Goal: Communication & Community: Answer question/provide support

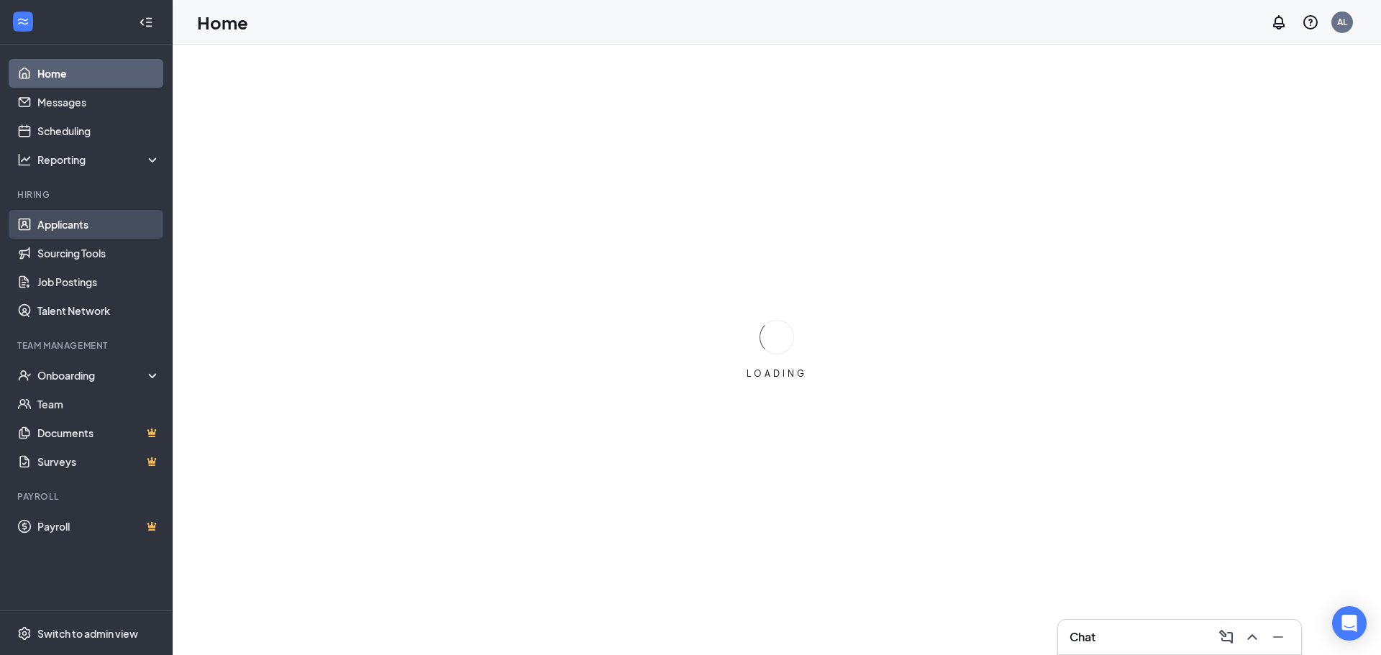
click at [106, 215] on link "Applicants" at bounding box center [98, 224] width 123 height 29
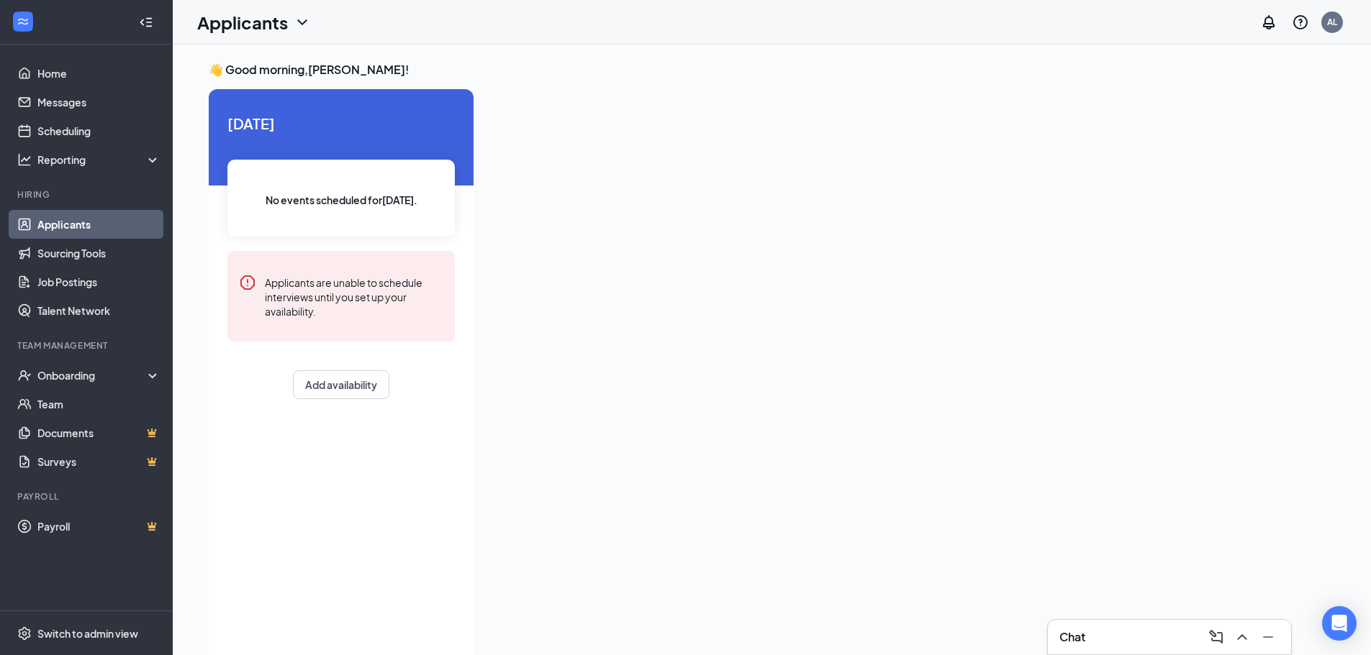
click at [101, 226] on link "Applicants" at bounding box center [98, 224] width 123 height 29
click at [93, 76] on link "Home" at bounding box center [98, 73] width 123 height 29
click at [104, 227] on link "Applicants" at bounding box center [98, 224] width 123 height 29
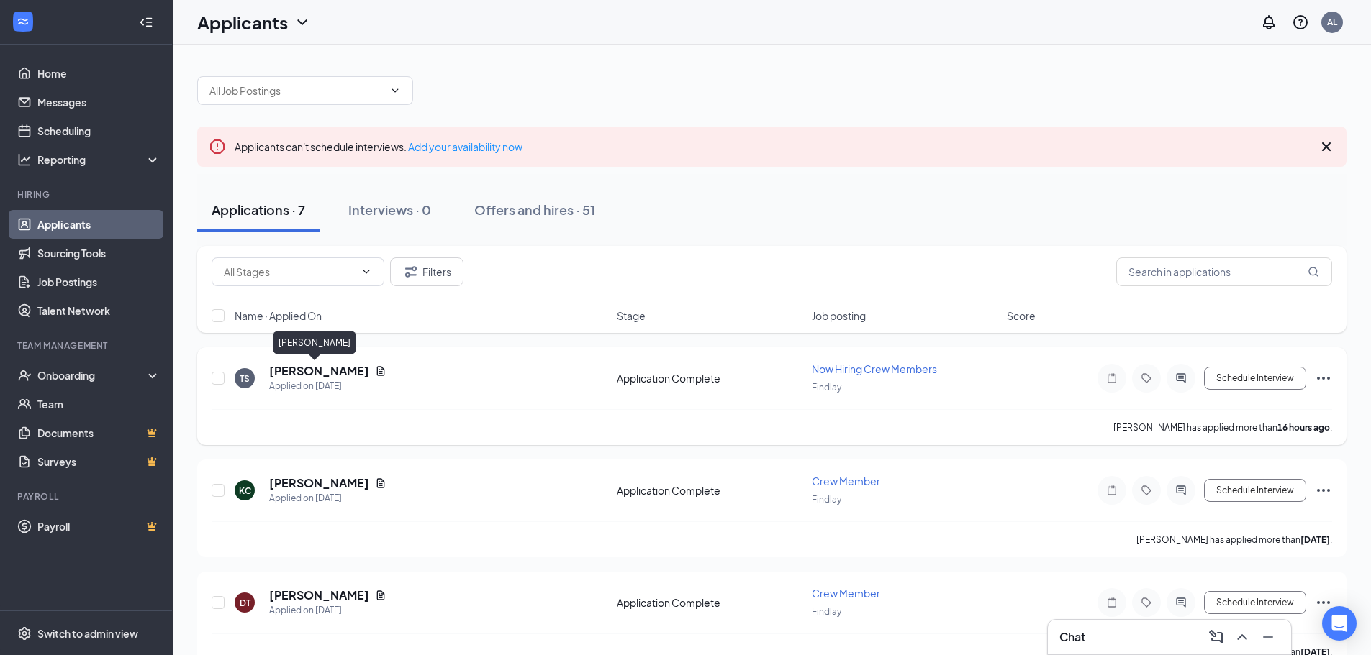
click at [330, 368] on h5 "[PERSON_NAME]" at bounding box center [319, 371] width 100 height 16
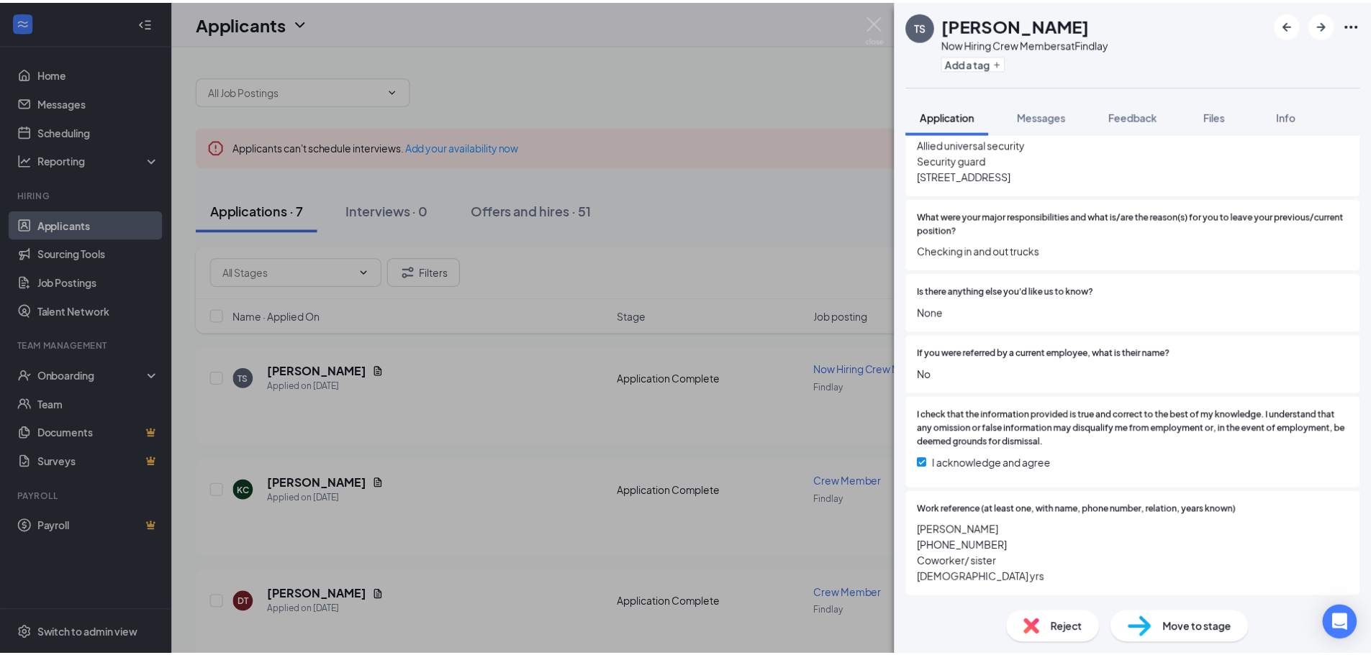
scroll to position [1995, 0]
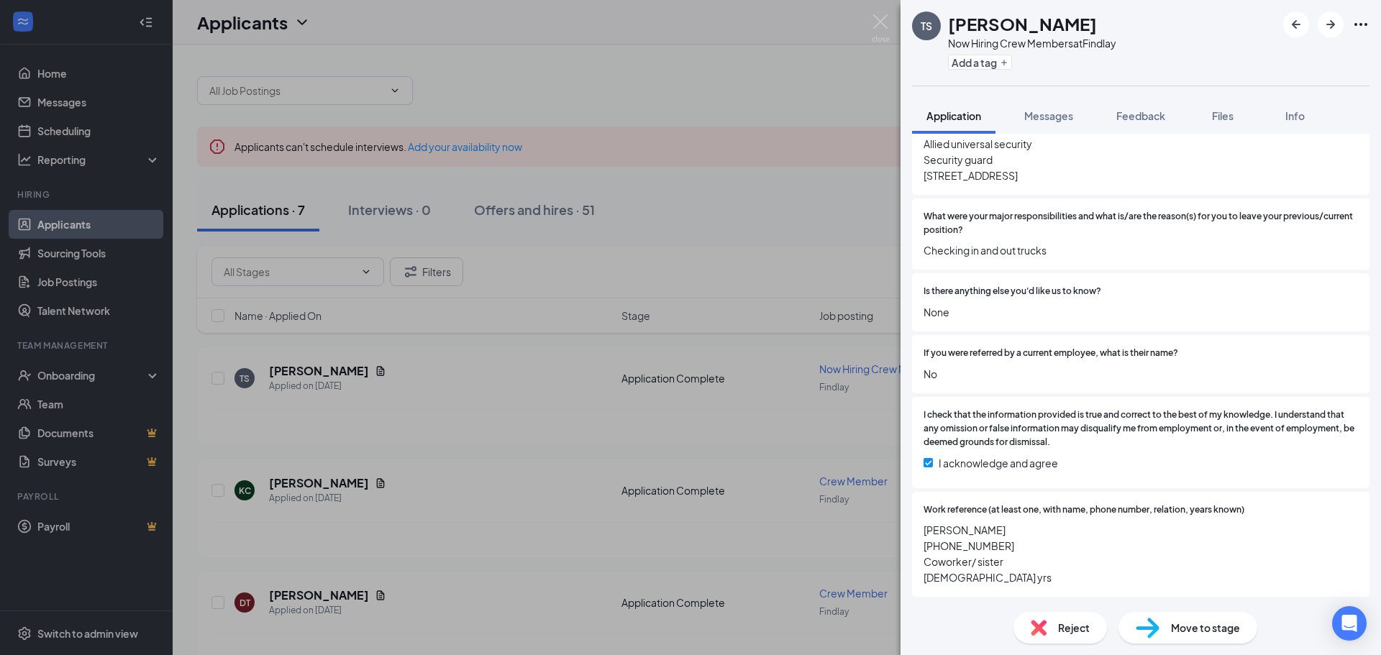
click at [823, 353] on div "TS [PERSON_NAME] Now Hiring Crew Members at Findlay Add a tag Application Messa…" at bounding box center [690, 327] width 1381 height 655
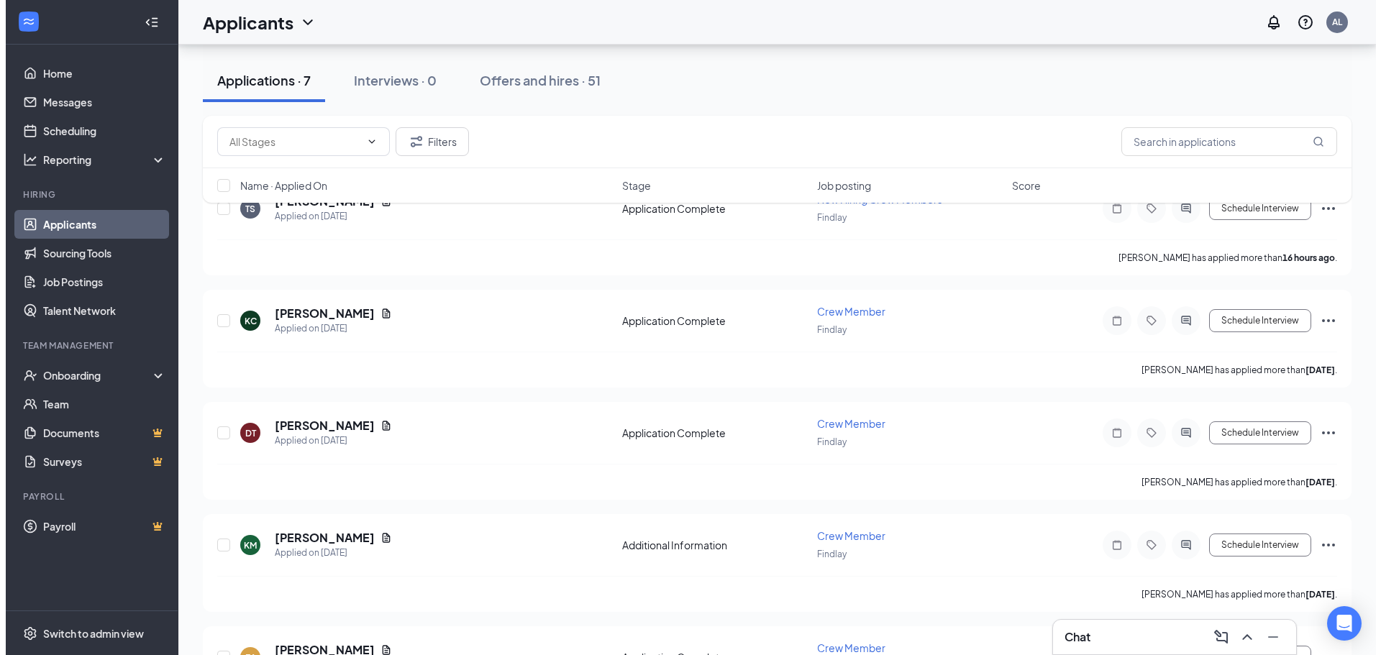
scroll to position [216, 0]
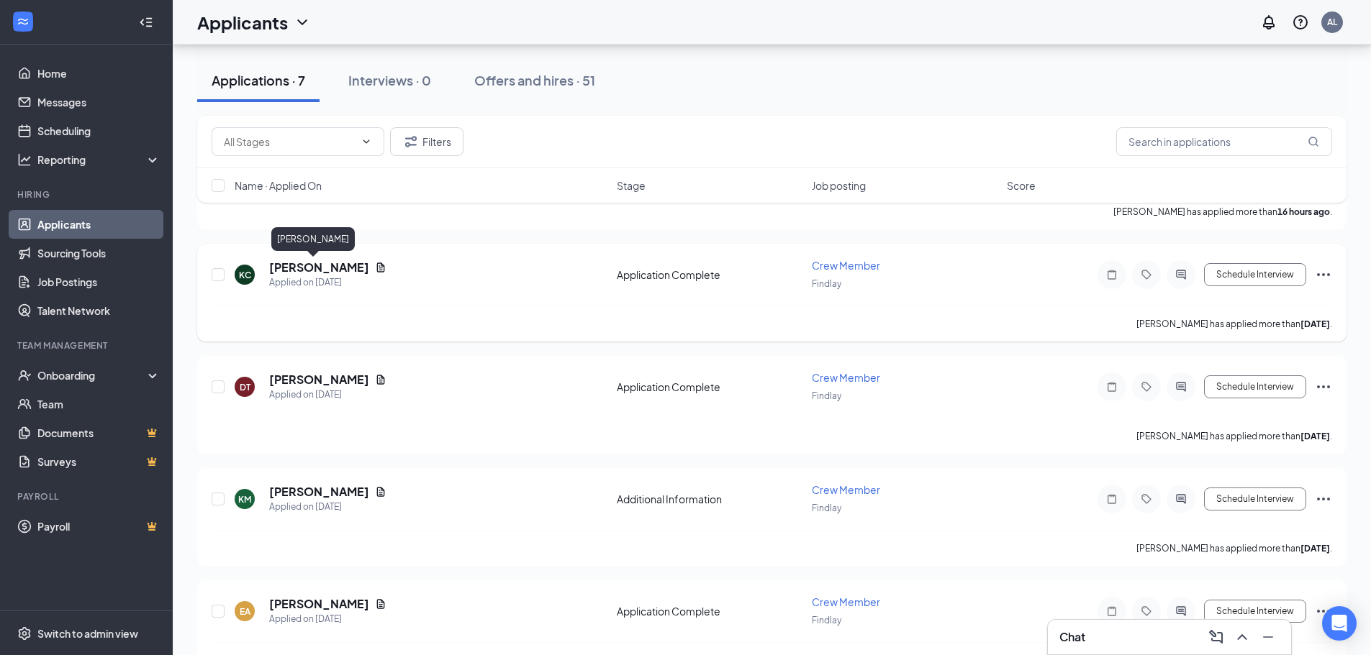
click at [294, 273] on h5 "[PERSON_NAME]" at bounding box center [319, 268] width 100 height 16
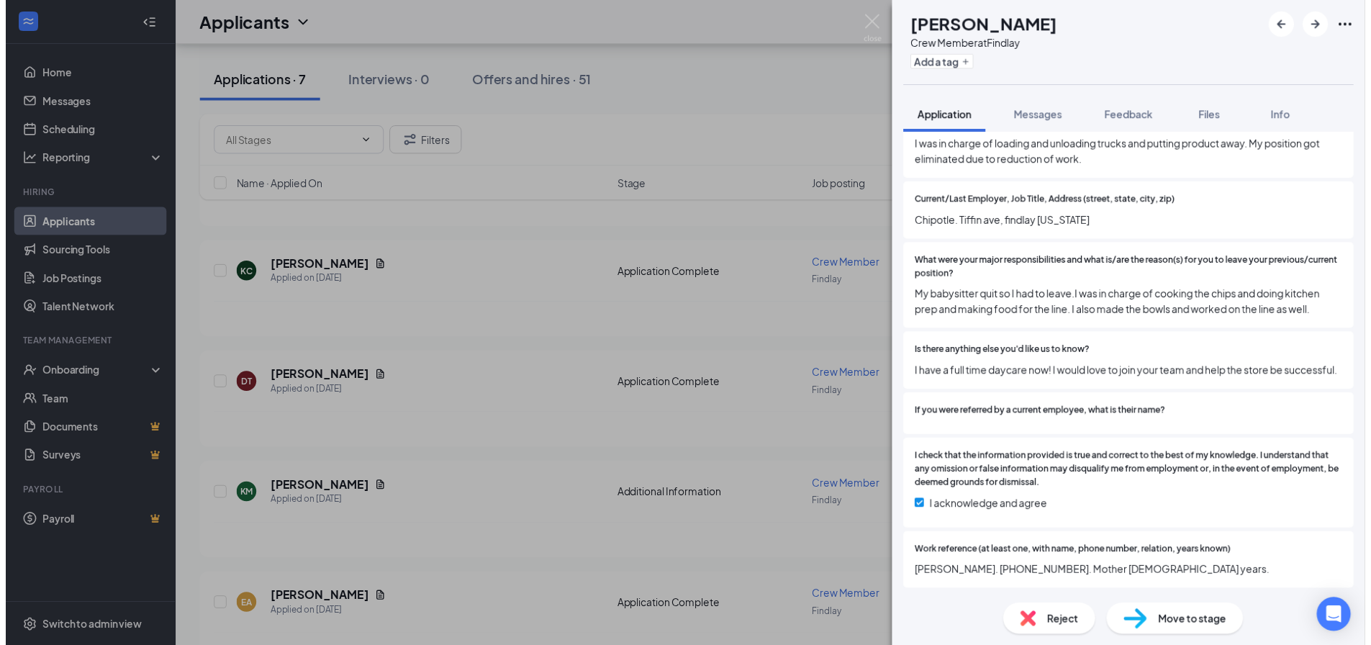
scroll to position [1932, 0]
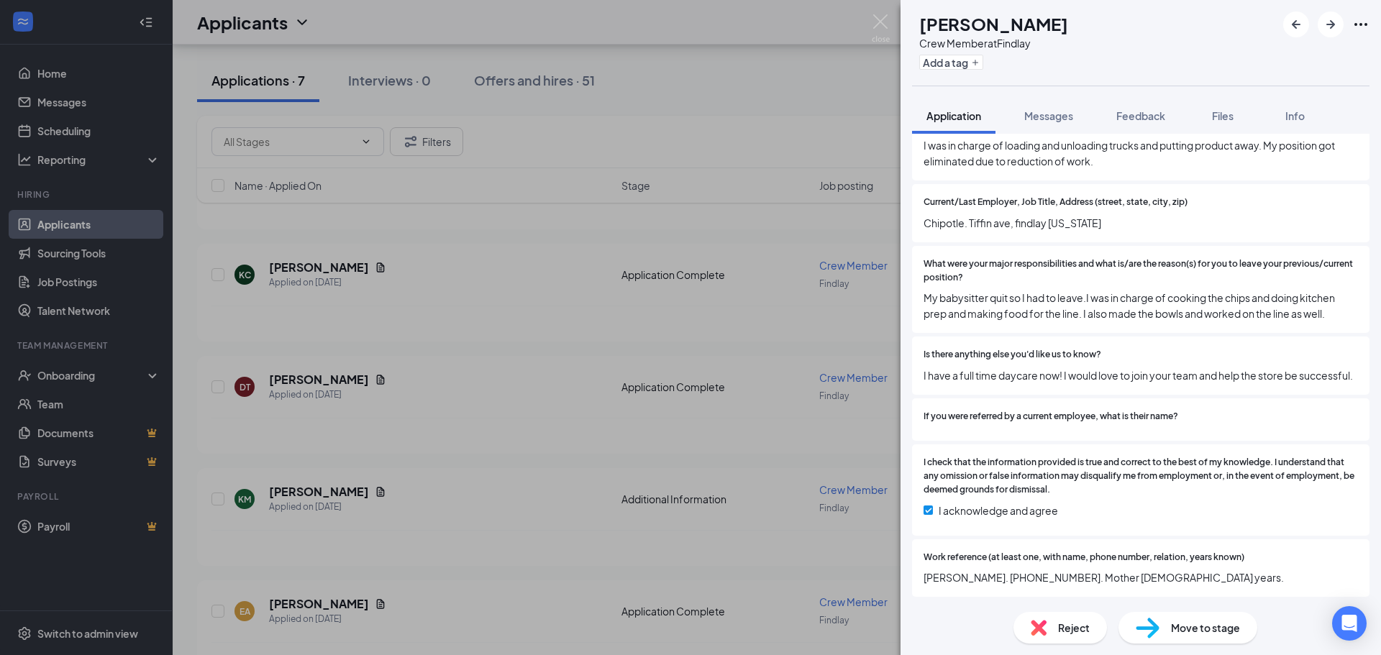
click at [506, 353] on div "KC [PERSON_NAME] Crew Member at Findlay Add a tag Application Messages Feedback…" at bounding box center [690, 327] width 1381 height 655
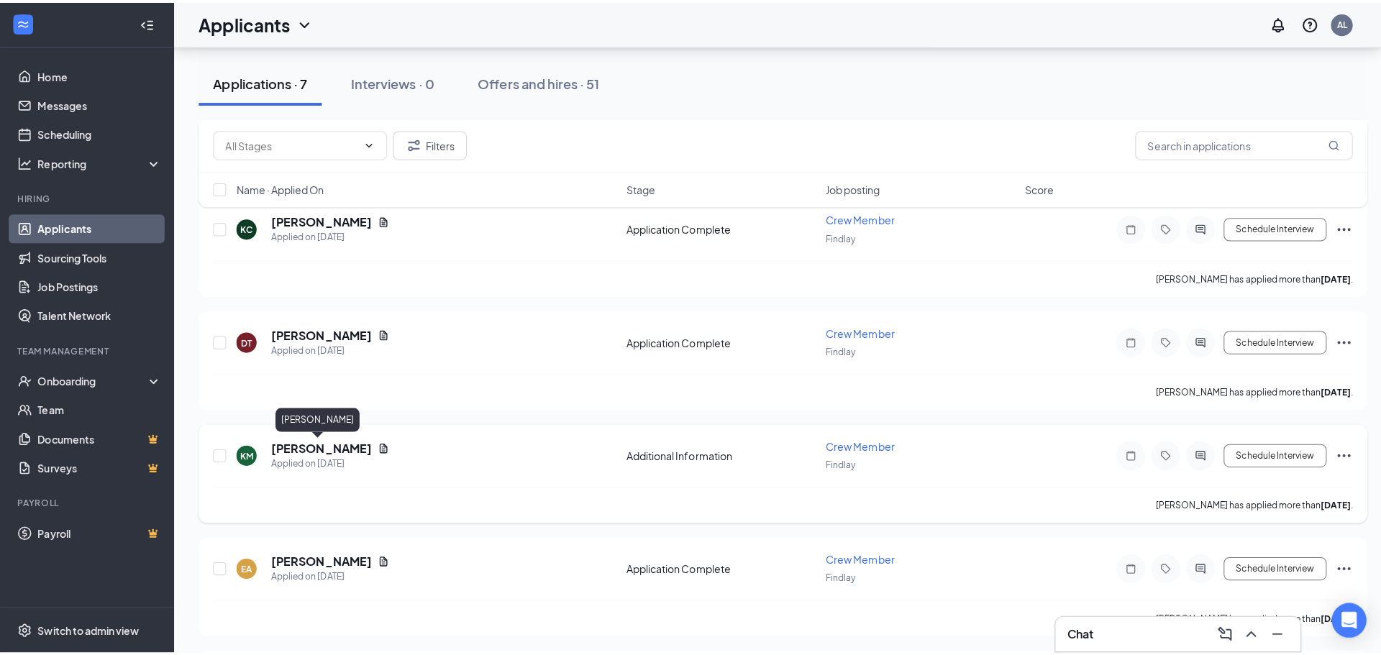
scroll to position [288, 0]
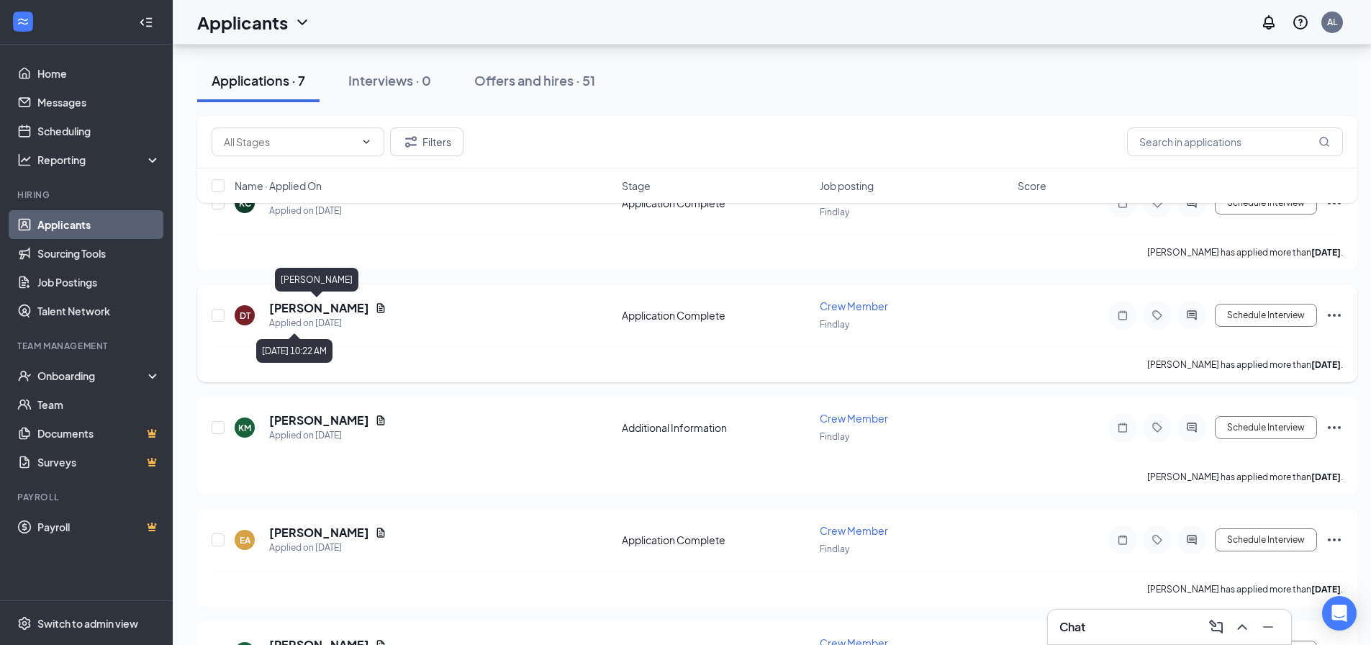
click at [335, 310] on h5 "[PERSON_NAME]" at bounding box center [319, 308] width 100 height 16
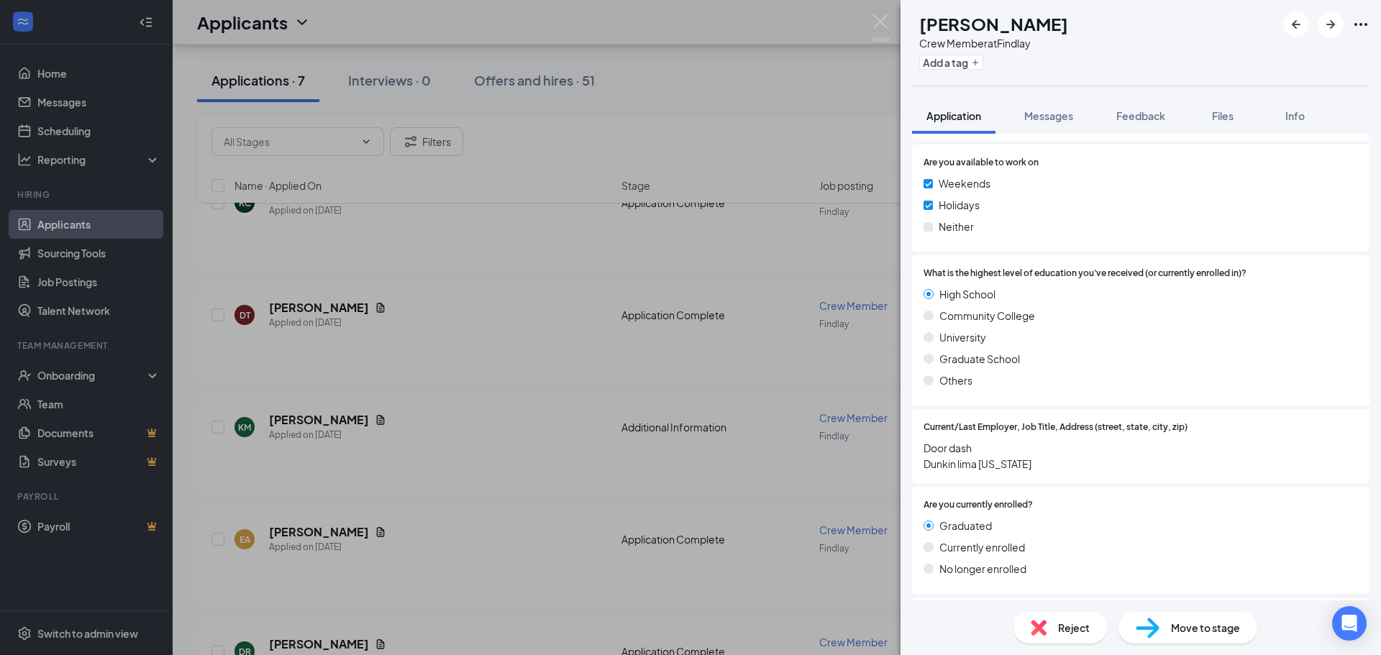
scroll to position [1295, 0]
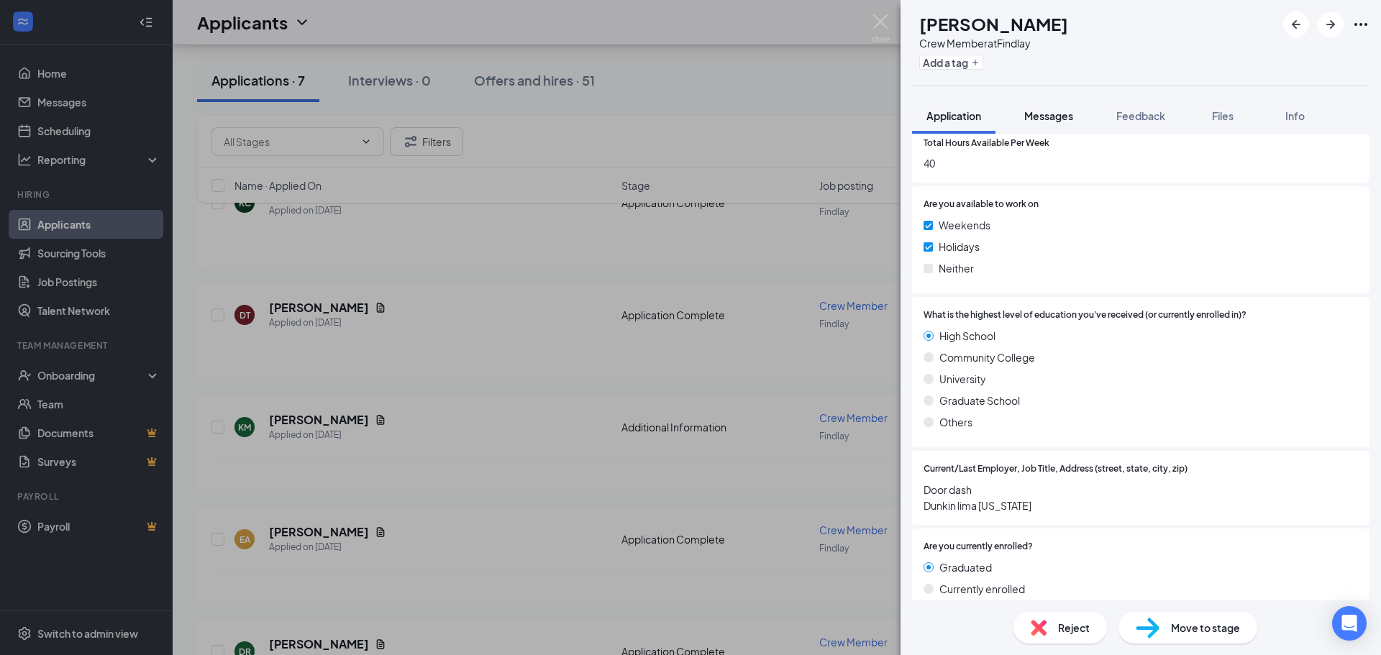
click at [1038, 118] on span "Messages" at bounding box center [1049, 115] width 49 height 13
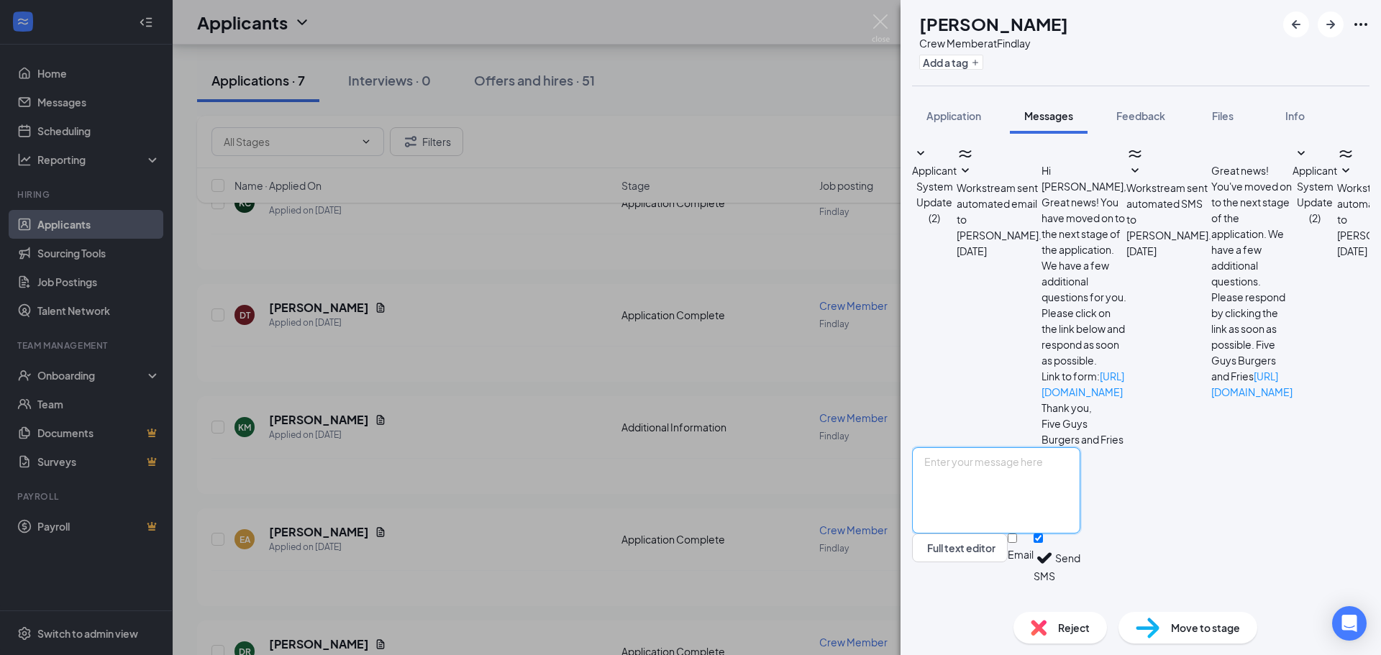
click at [988, 492] on textarea at bounding box center [996, 491] width 168 height 86
drag, startPoint x: 988, startPoint y: 492, endPoint x: 974, endPoint y: 490, distance: 13.8
click at [974, 490] on textarea at bounding box center [996, 491] width 168 height 86
type textarea "Hello [PERSON_NAME]! My name is [PERSON_NAME], I'm the Assistant General Manage…"
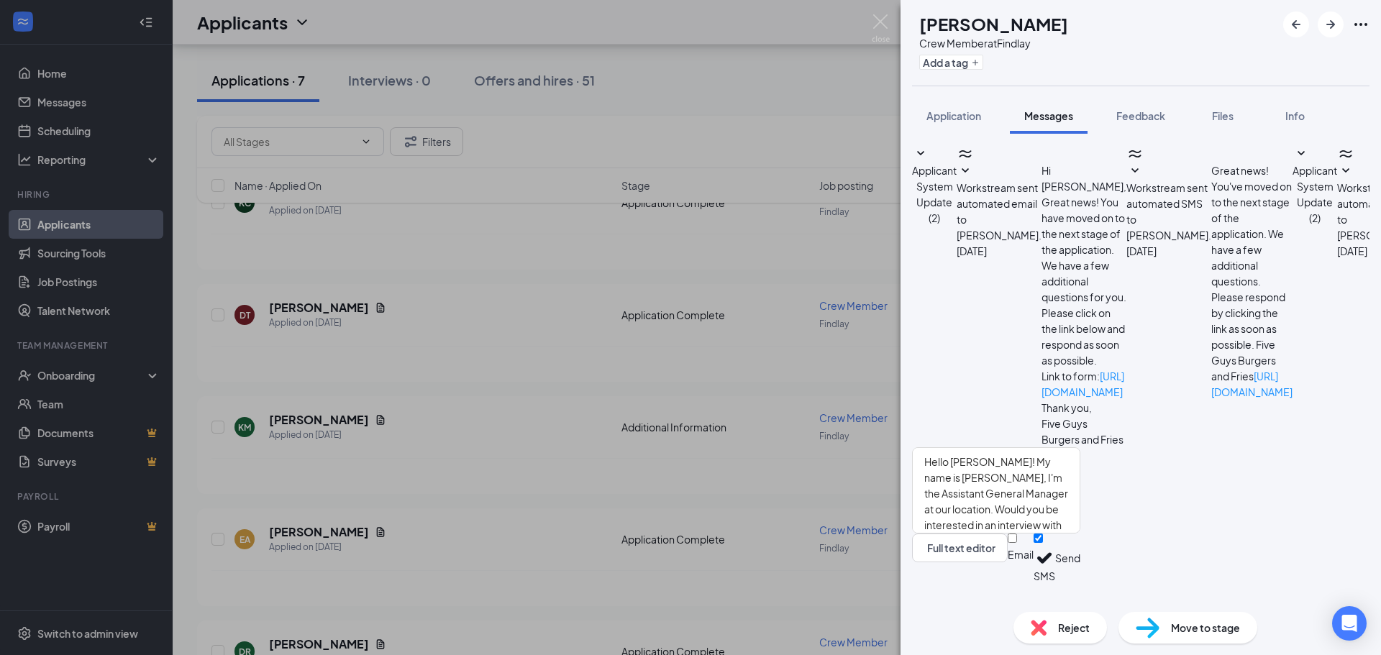
click at [1081, 576] on button "Send" at bounding box center [1068, 559] width 25 height 50
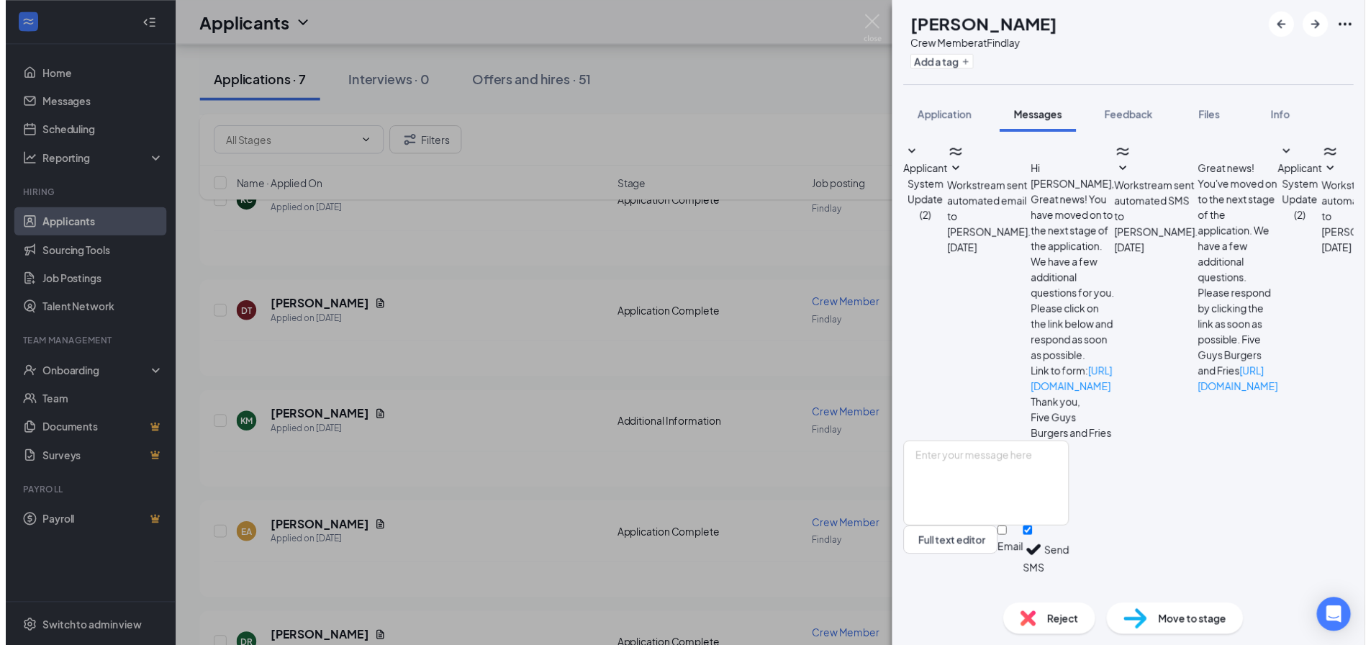
scroll to position [170, 0]
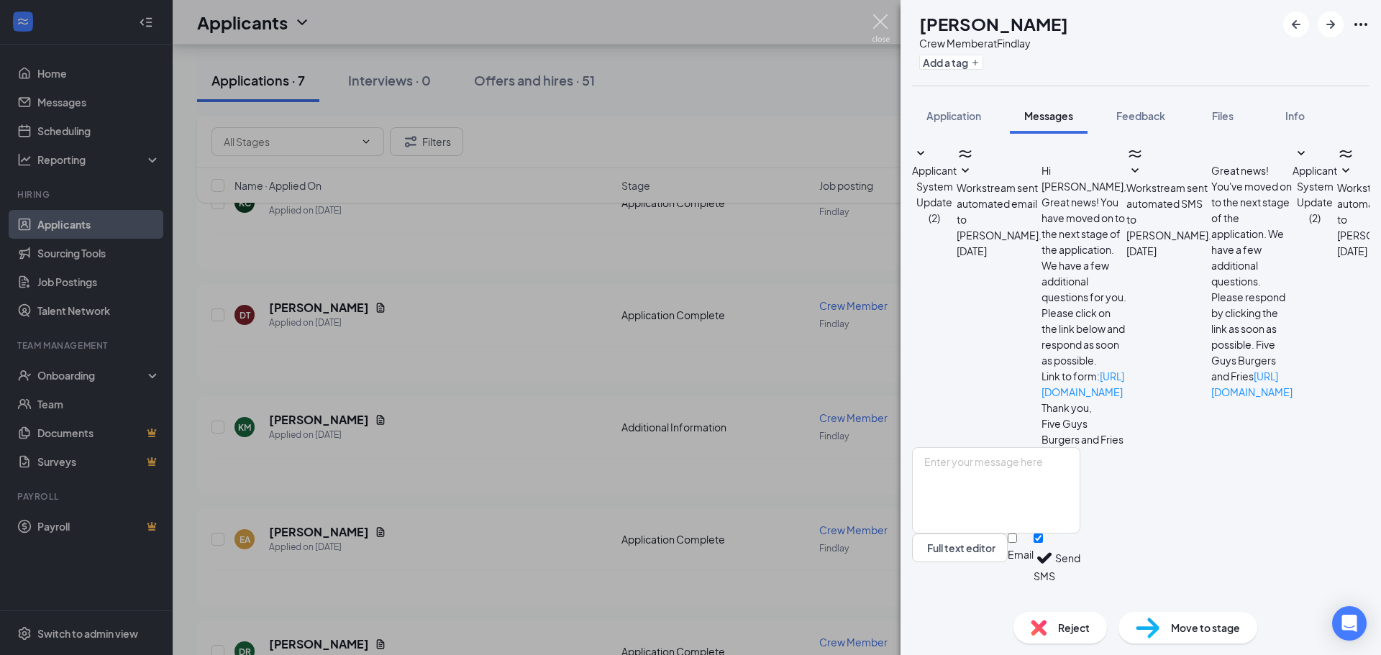
click at [880, 26] on img at bounding box center [881, 28] width 18 height 28
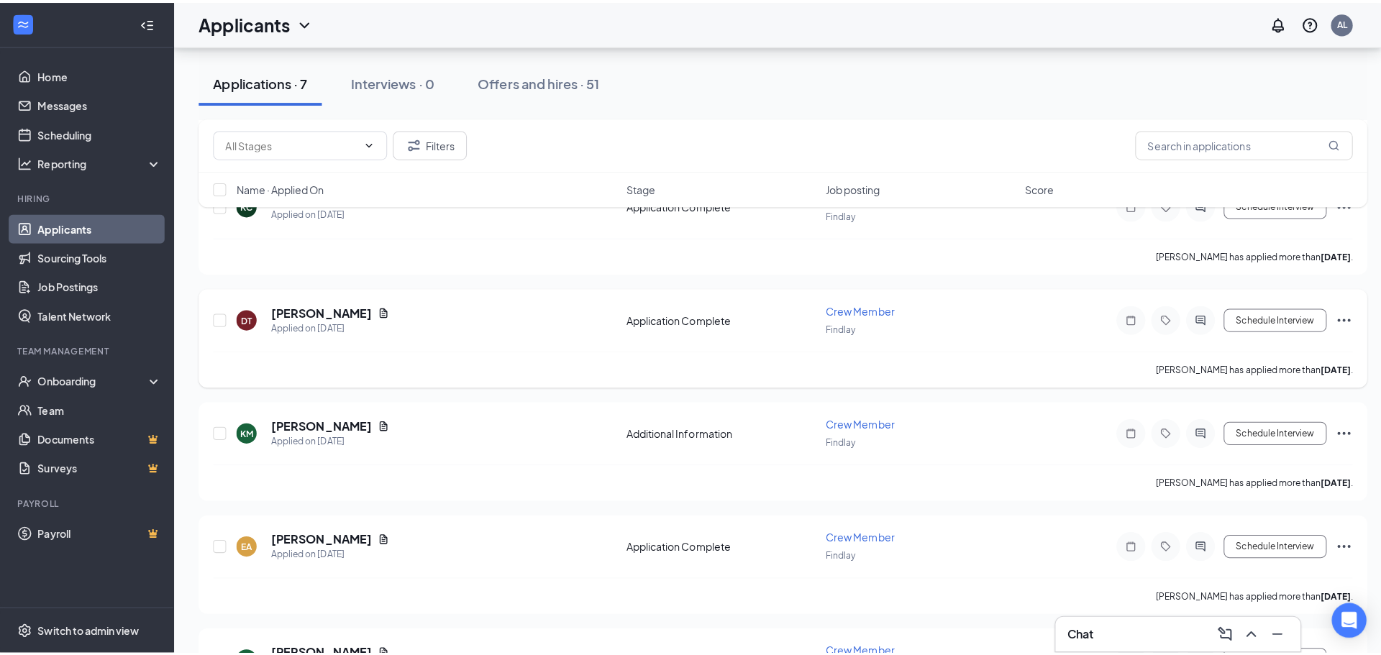
scroll to position [360, 0]
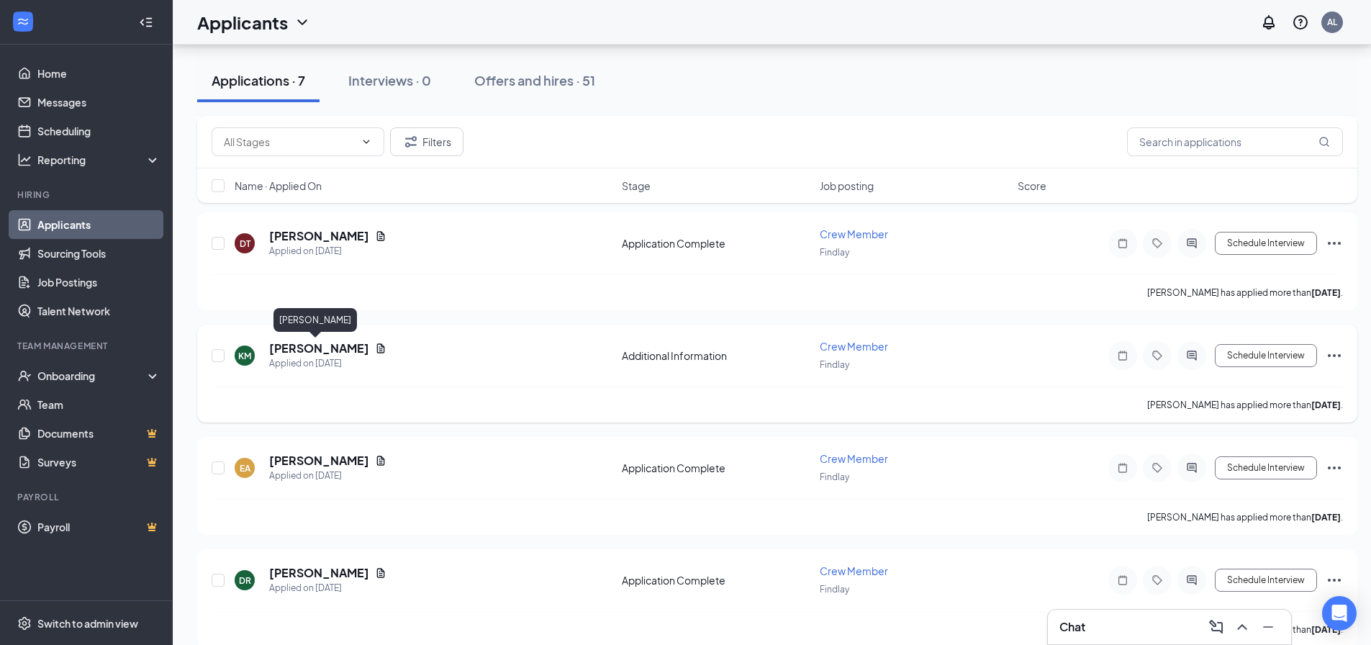
click at [317, 350] on h5 "[PERSON_NAME]" at bounding box center [319, 348] width 100 height 16
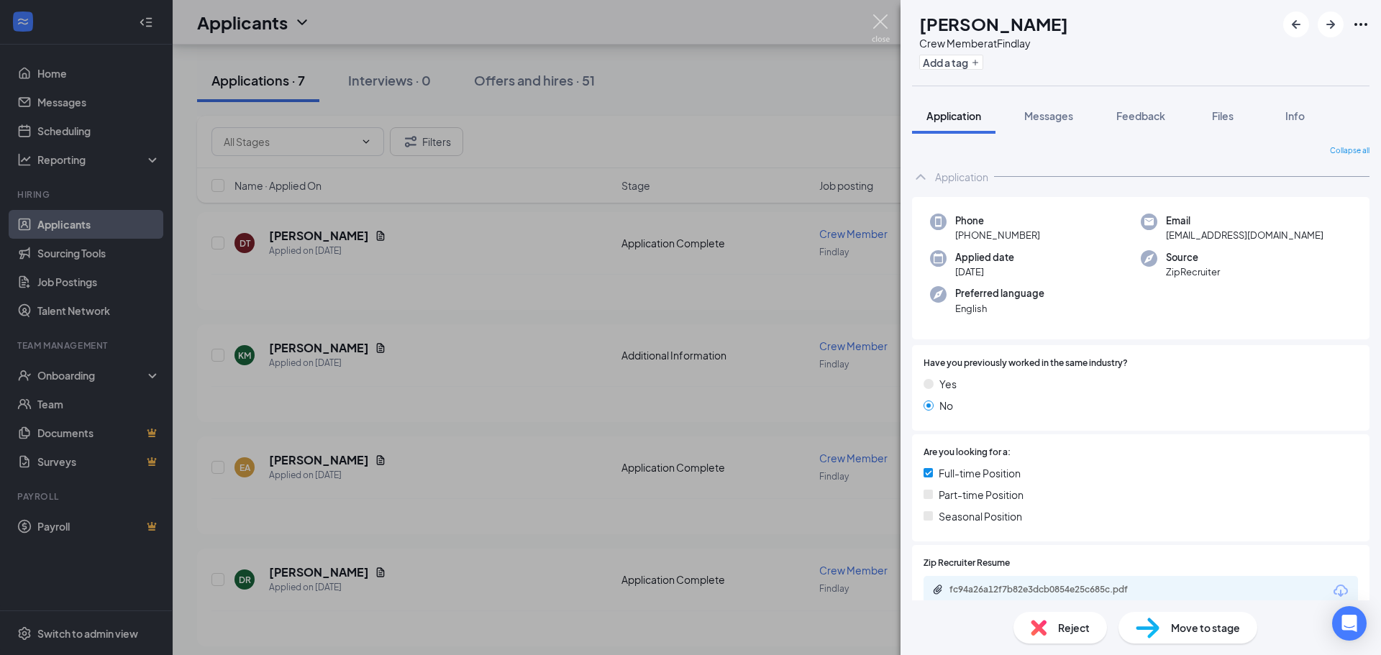
click at [882, 20] on img at bounding box center [881, 28] width 18 height 28
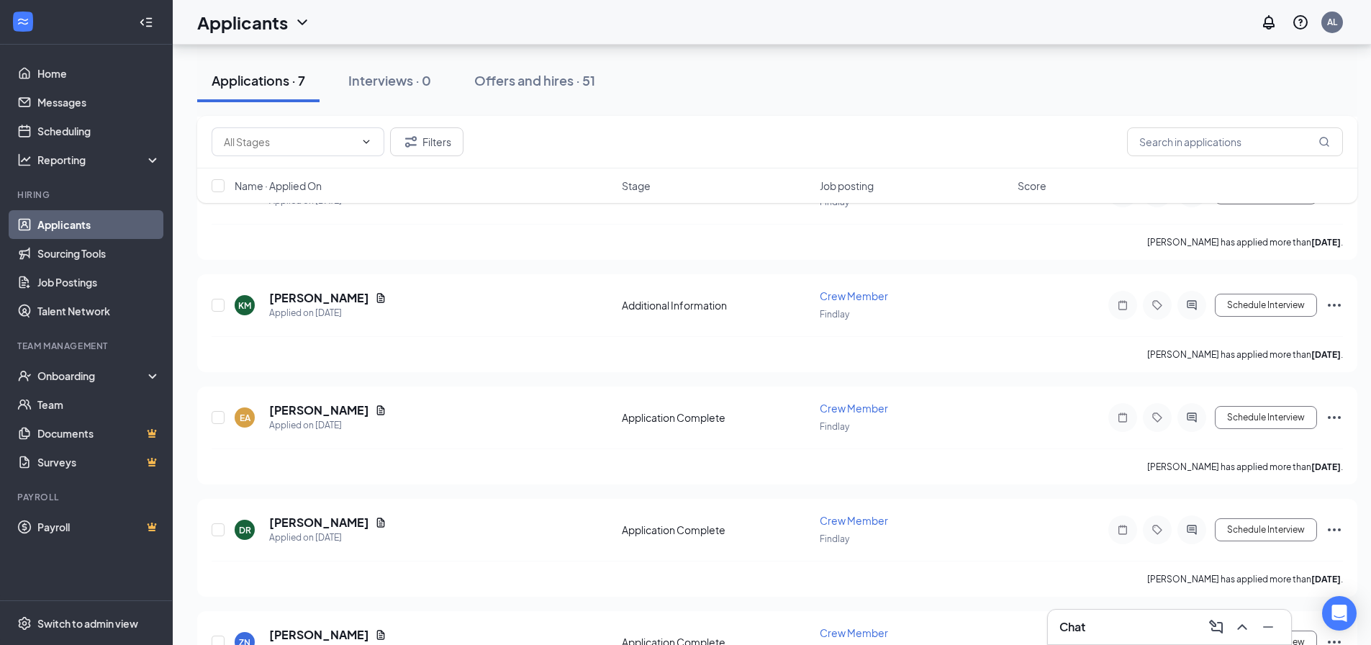
scroll to position [491, 0]
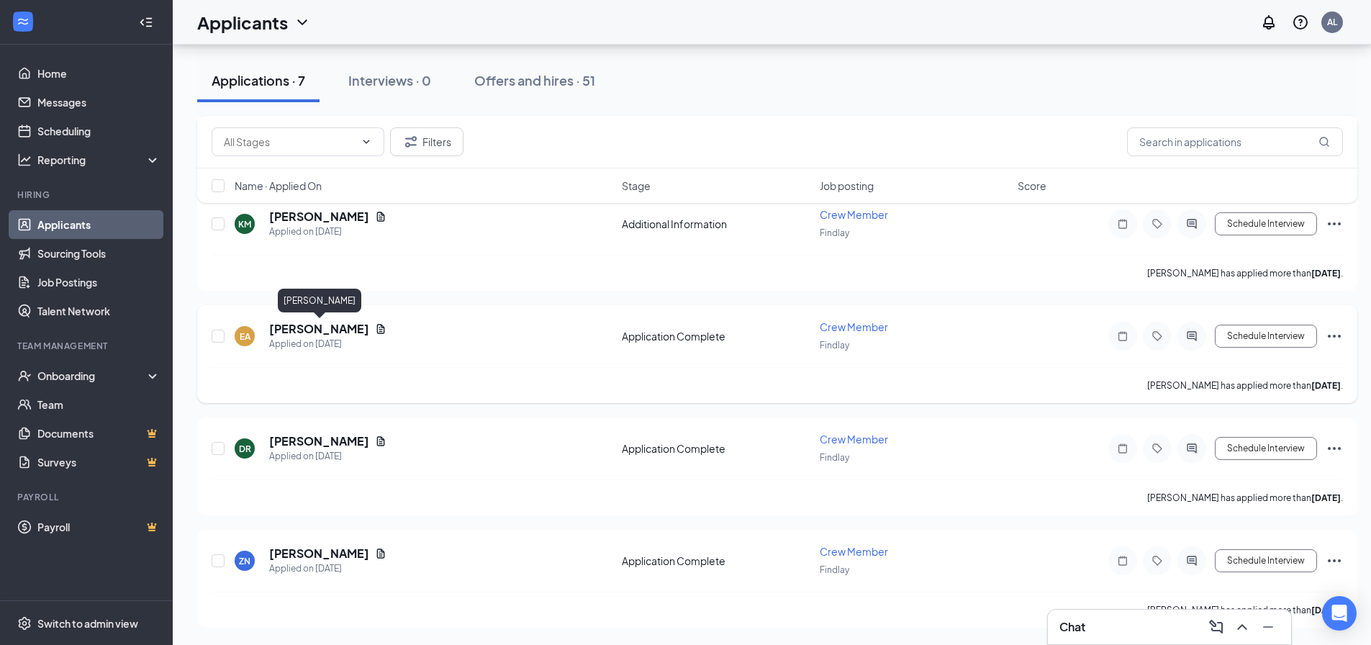
click at [334, 329] on h5 "[PERSON_NAME]" at bounding box center [319, 329] width 100 height 16
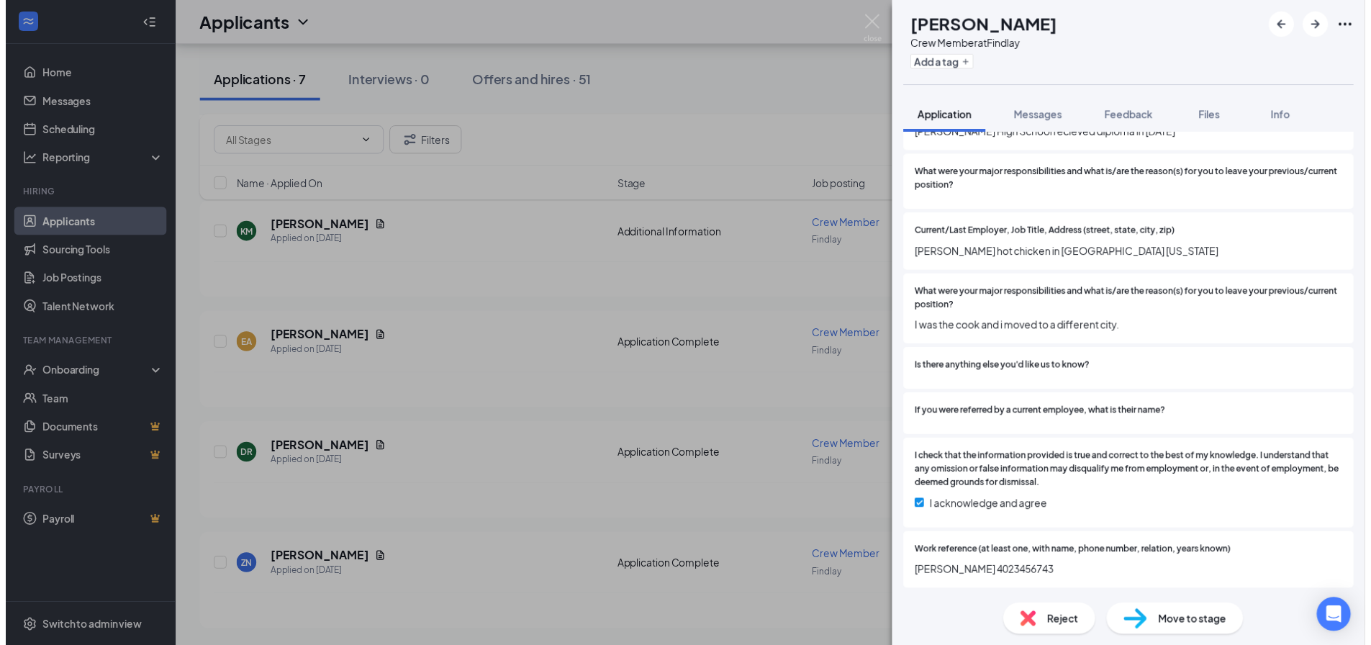
scroll to position [1837, 0]
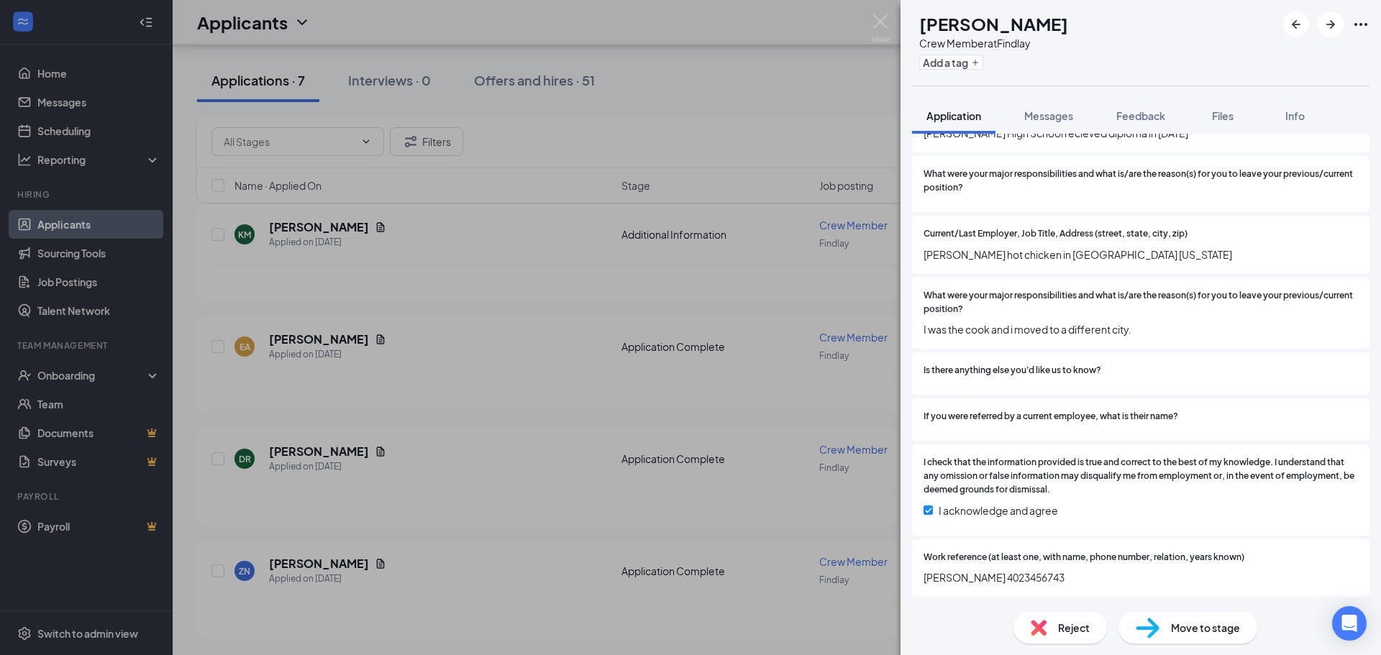
click at [737, 520] on div "EA [PERSON_NAME] Crew Member at Findlay Add a tag Application Messages Feedback…" at bounding box center [690, 327] width 1381 height 655
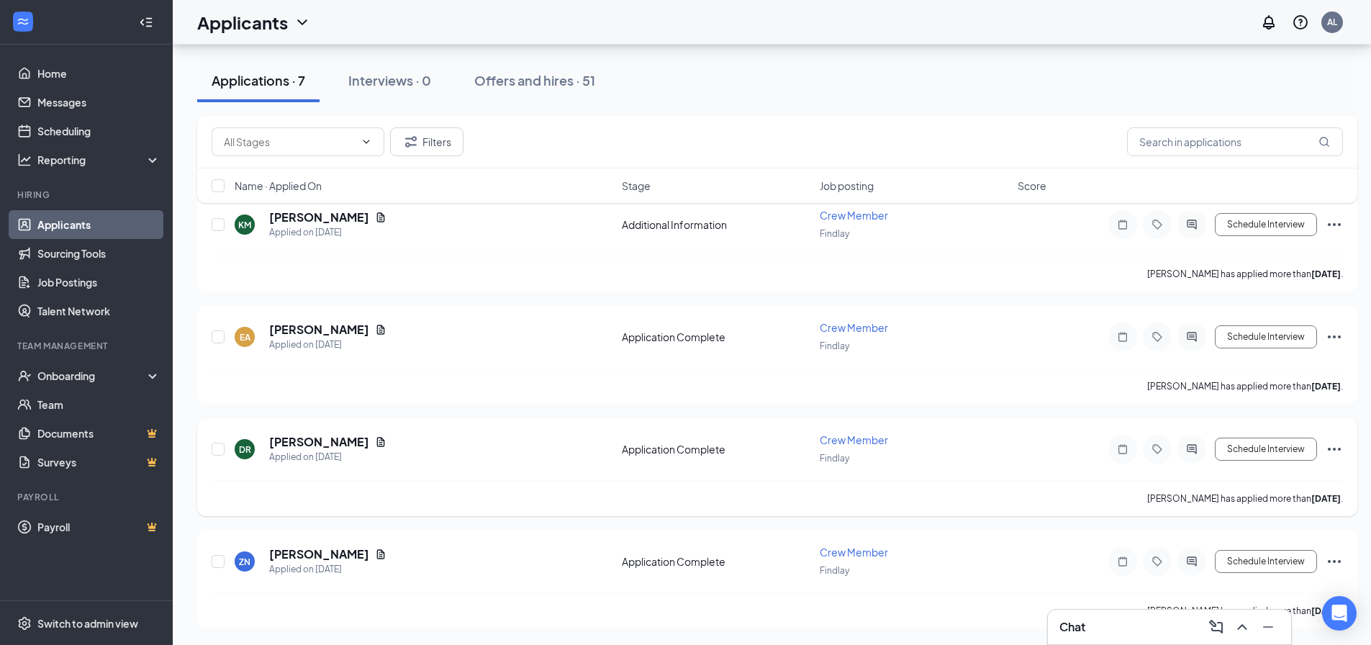
scroll to position [491, 0]
click at [307, 444] on h5 "[PERSON_NAME]" at bounding box center [319, 441] width 100 height 16
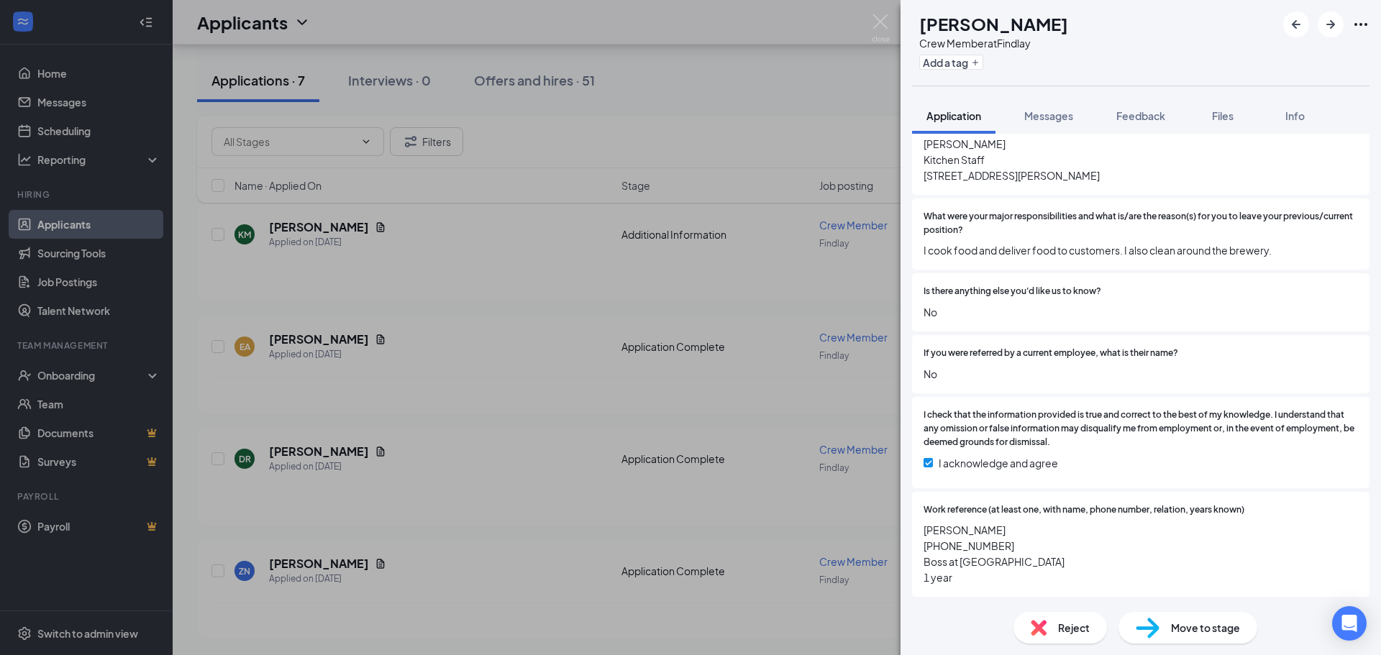
scroll to position [2011, 0]
drag, startPoint x: 602, startPoint y: 430, endPoint x: 401, endPoint y: 440, distance: 201.0
click at [602, 430] on div "DR [PERSON_NAME] Crew Member at Findlay Add a tag Application Messages Feedback…" at bounding box center [690, 327] width 1381 height 655
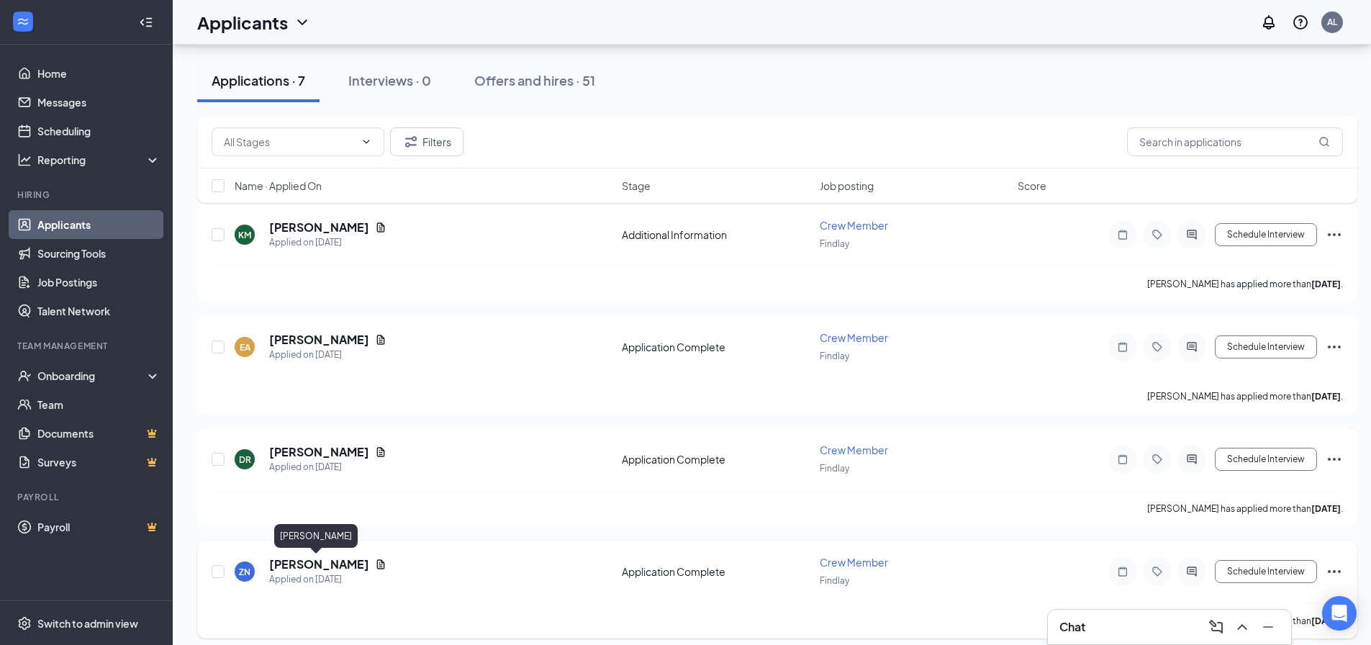
click at [304, 570] on h5 "[PERSON_NAME]" at bounding box center [319, 564] width 100 height 16
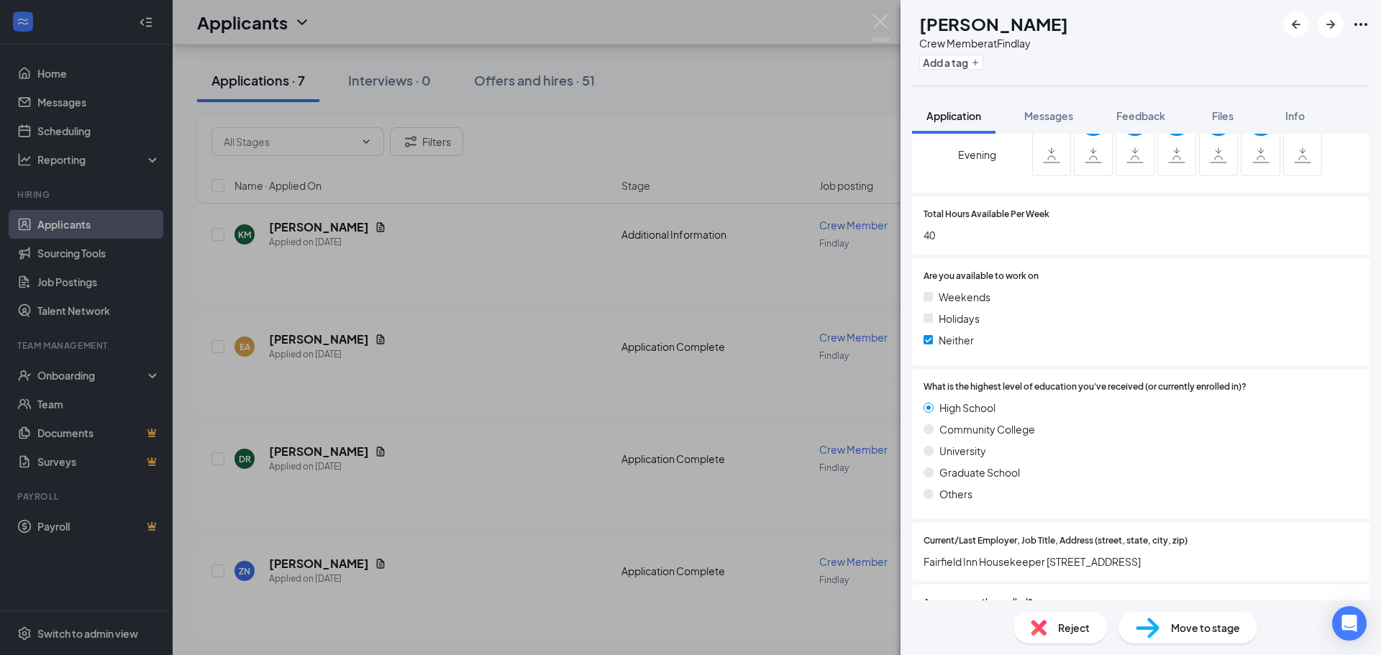
scroll to position [1229, 0]
